Goal: Transaction & Acquisition: Obtain resource

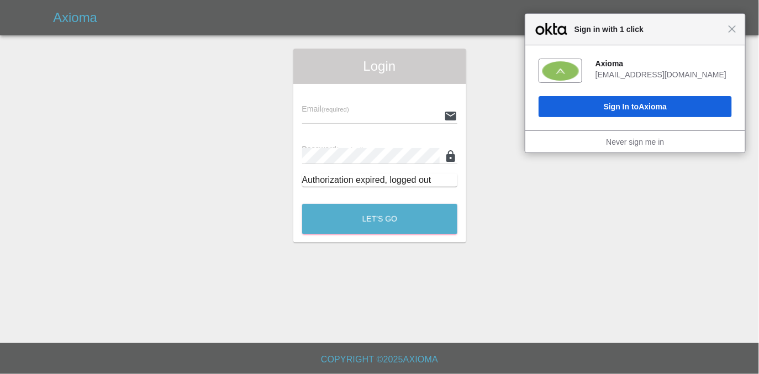
click at [347, 106] on small "(required)" at bounding box center [335, 109] width 28 height 7
click at [352, 112] on input "text" at bounding box center [370, 116] width 137 height 16
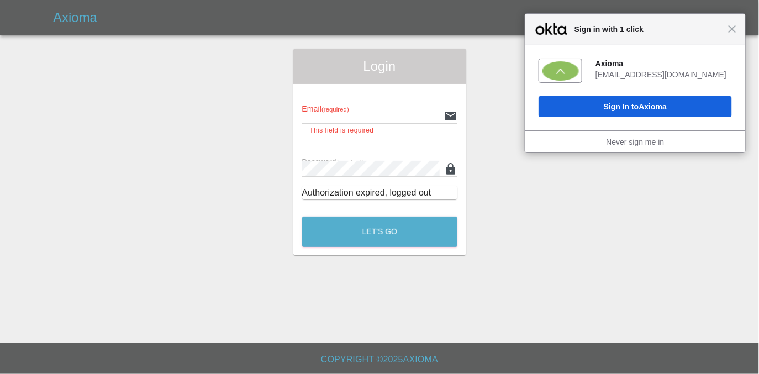
type input "[EMAIL_ADDRESS][DOMAIN_NAME]"
click at [302, 216] on button "Let's Go" at bounding box center [379, 231] width 155 height 30
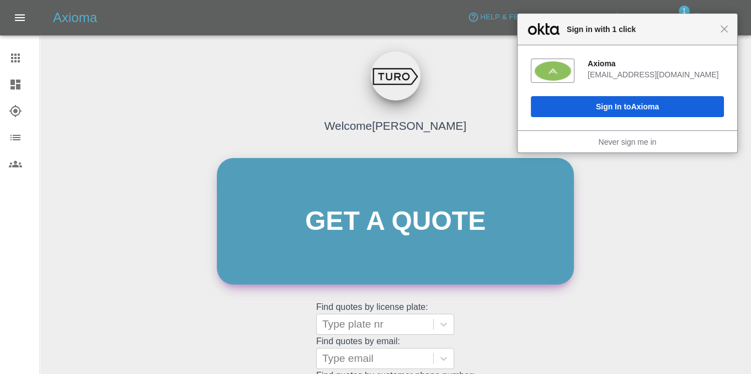
click at [319, 223] on link "Get a quote" at bounding box center [395, 221] width 357 height 126
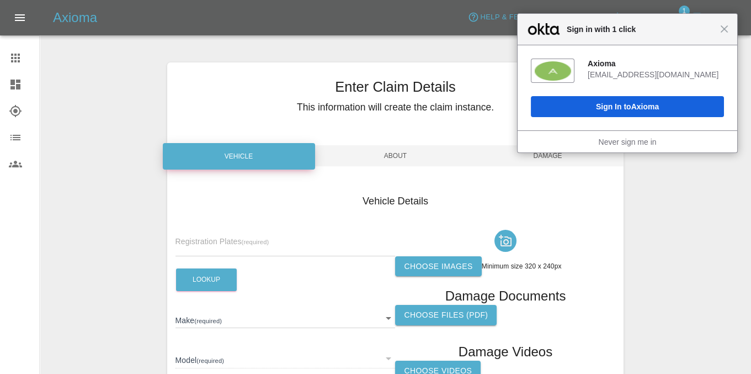
click at [242, 241] on input "text" at bounding box center [286, 248] width 220 height 16
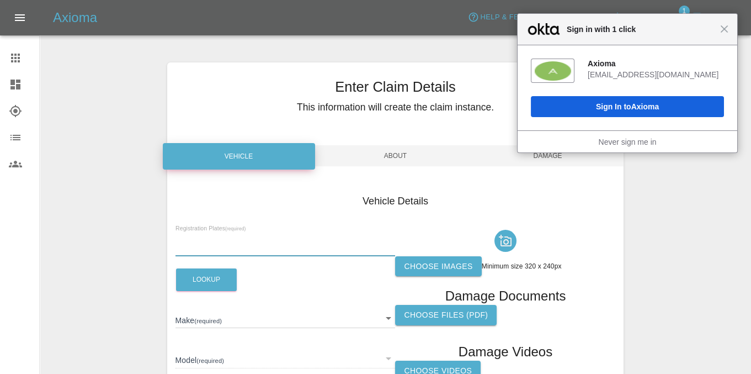
paste input "21FAE"
type input "21FAE"
click at [202, 282] on button "Lookup" at bounding box center [206, 279] width 61 height 23
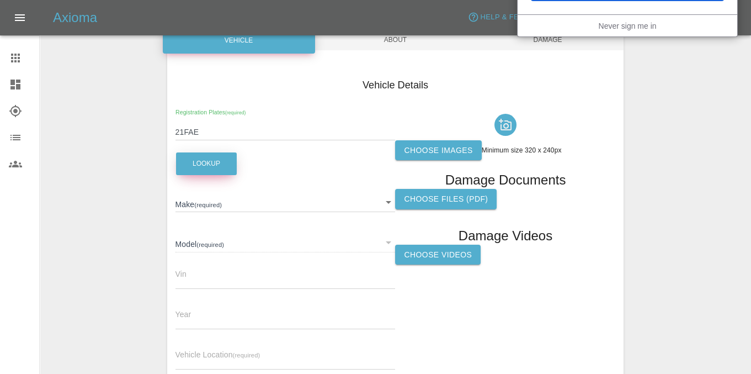
scroll to position [121, 0]
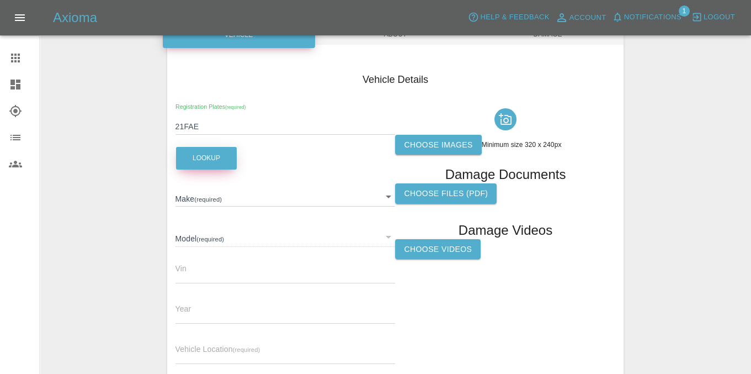
type input "CITROEN"
type input "C4"
type input "[VEHICLE_IDENTIFICATION_NUMBER]"
type input "2015"
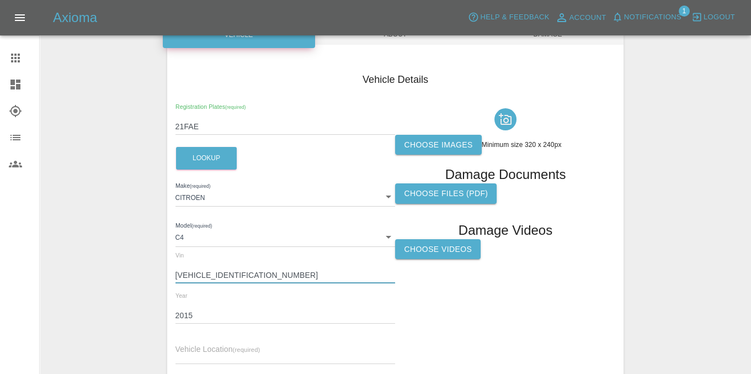
paste input "21FAE"
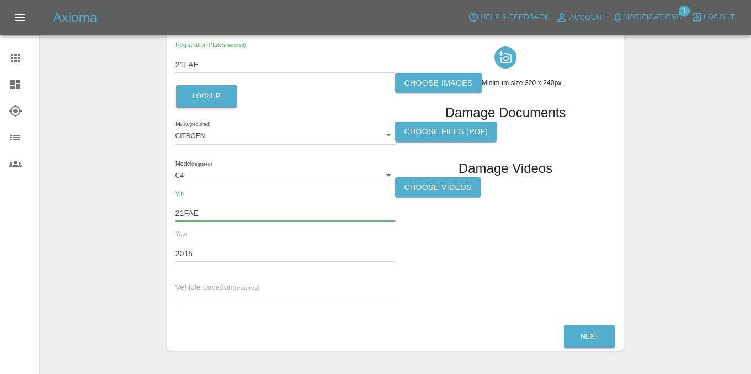
scroll to position [199, 0]
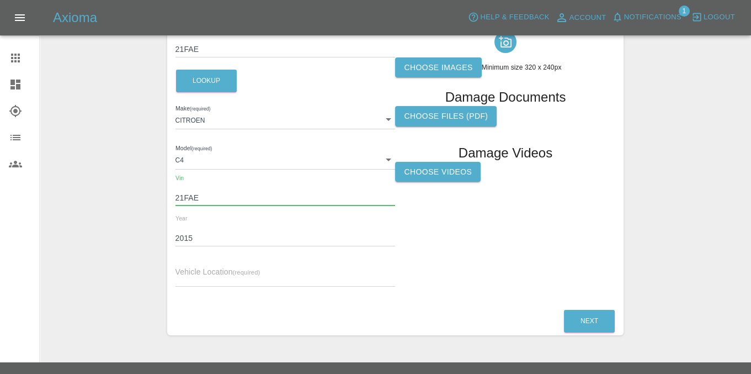
drag, startPoint x: 222, startPoint y: 195, endPoint x: 145, endPoint y: 198, distance: 77.3
click at [146, 198] on div "Enter Claim Details This information will create the claim instance. Vehicle Ab…" at bounding box center [395, 99] width 711 height 499
type input "[VEHICLE_IDENTIFICATION_NUMBER]"
